Goal: Task Accomplishment & Management: Manage account settings

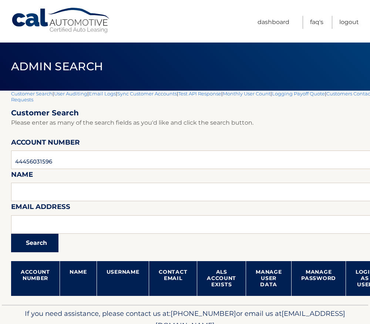
click at [39, 241] on button "Search" at bounding box center [34, 243] width 47 height 19
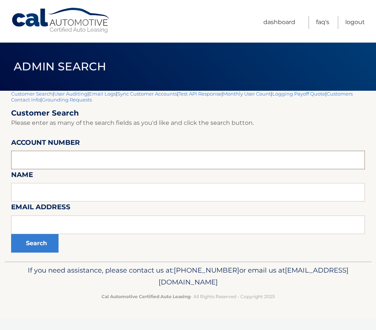
paste input "44455542018"
type input "44455542018"
click at [30, 245] on button "Search" at bounding box center [34, 243] width 47 height 19
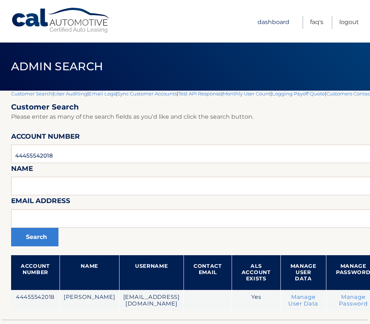
click at [279, 21] on link "Dashboard" at bounding box center [274, 22] width 32 height 13
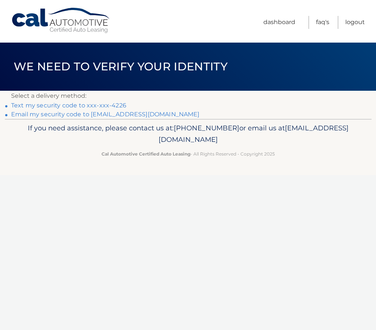
click at [291, 193] on div "Cal Automotive Menu Dashboard FAQ's Logout ×" at bounding box center [188, 165] width 376 height 330
click at [281, 27] on link "Dashboard" at bounding box center [279, 22] width 32 height 13
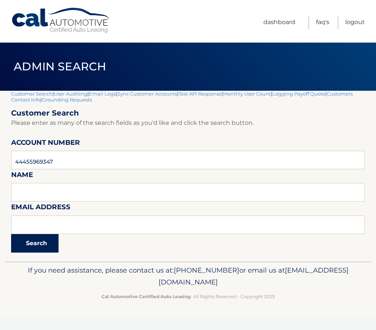
click at [38, 245] on button "Search" at bounding box center [34, 243] width 47 height 19
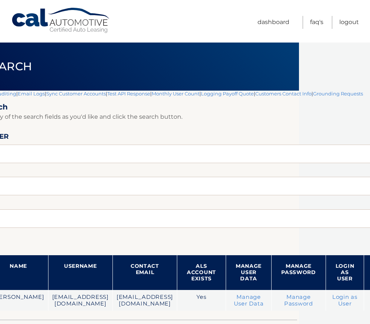
scroll to position [0, 86]
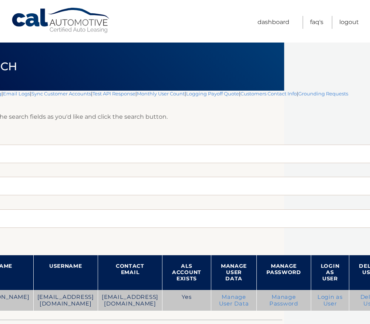
click at [318, 300] on link "Login as User" at bounding box center [330, 300] width 25 height 13
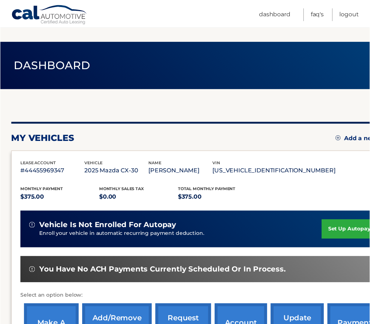
scroll to position [124, 0]
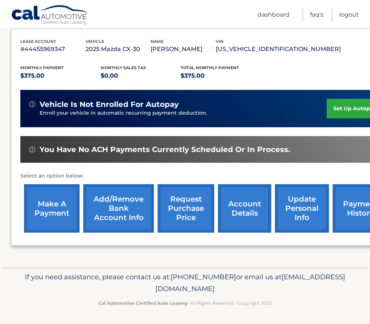
click at [244, 210] on link "account details" at bounding box center [244, 208] width 53 height 49
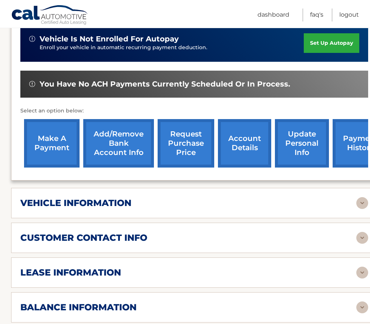
scroll to position [222, 0]
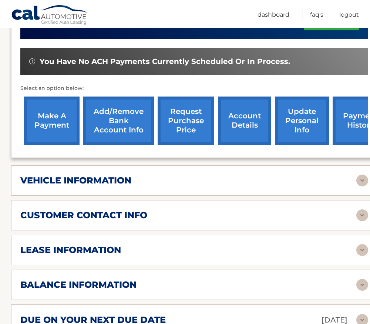
click at [120, 117] on link "Add/Remove bank account info" at bounding box center [118, 121] width 71 height 49
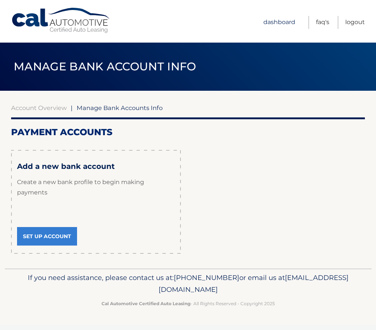
click at [281, 20] on link "Dashboard" at bounding box center [279, 22] width 32 height 13
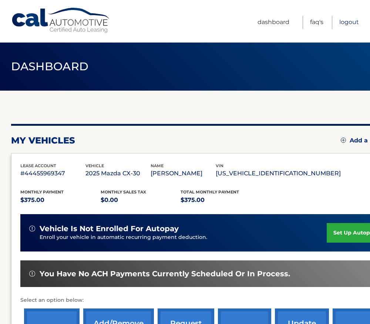
click at [351, 22] on link "Logout" at bounding box center [350, 22] width 20 height 13
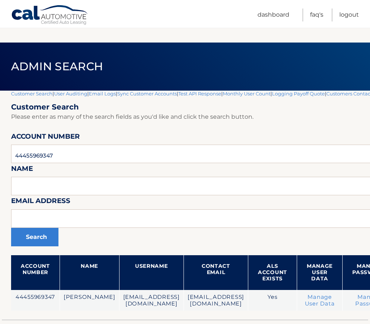
scroll to position [37, 0]
